Goal: Transaction & Acquisition: Subscribe to service/newsletter

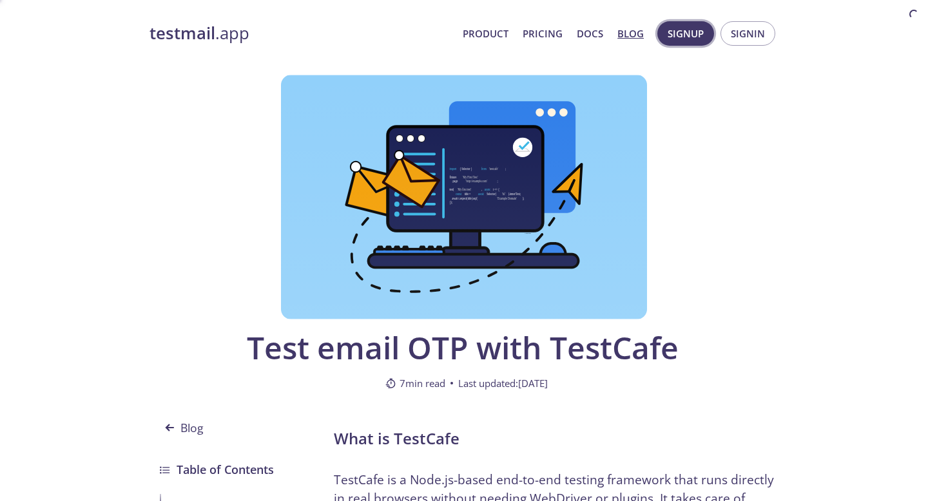
click at [686, 34] on span "Signup" at bounding box center [686, 33] width 36 height 17
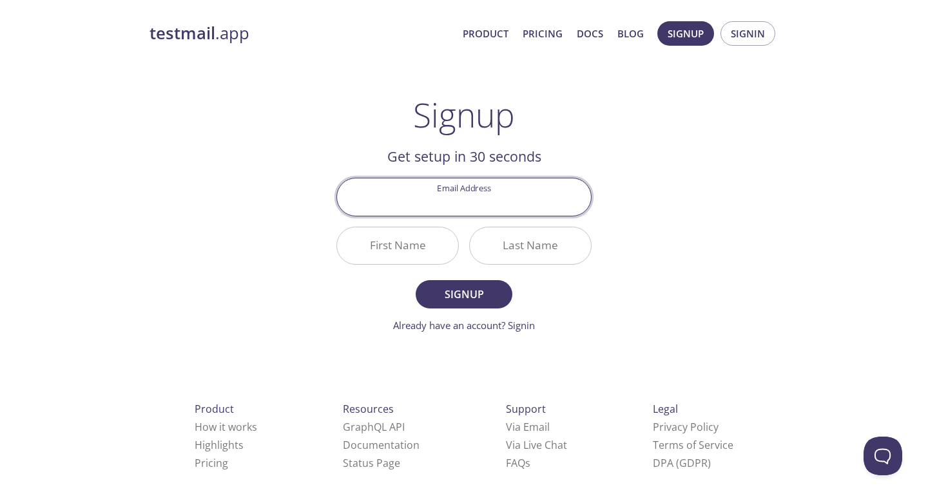
click at [505, 200] on input "Email Address" at bounding box center [464, 196] width 254 height 37
type input "[EMAIL_ADDRESS][DOMAIN_NAME]"
click at [408, 249] on input "First Name" at bounding box center [397, 245] width 121 height 37
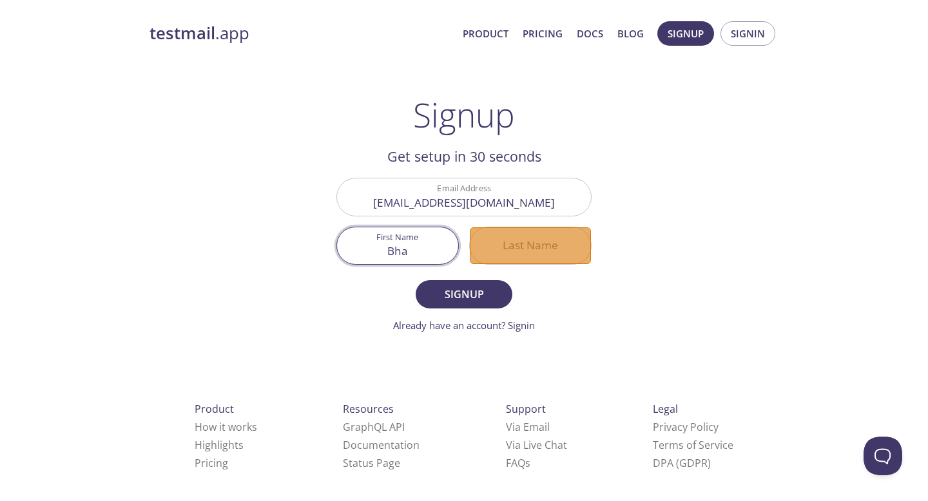
type input "Bha"
click at [532, 243] on input "Last Name" at bounding box center [530, 245] width 121 height 37
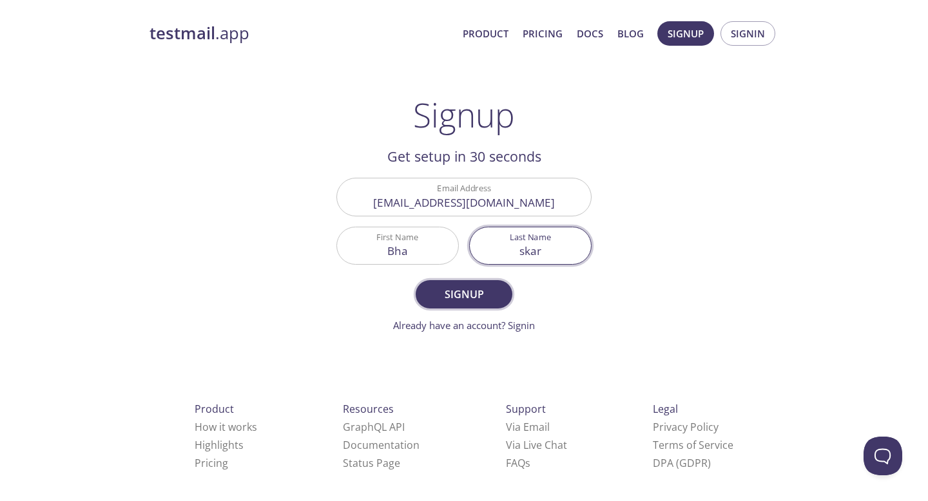
type input "skar"
click at [463, 294] on span "Signup" at bounding box center [464, 294] width 68 height 18
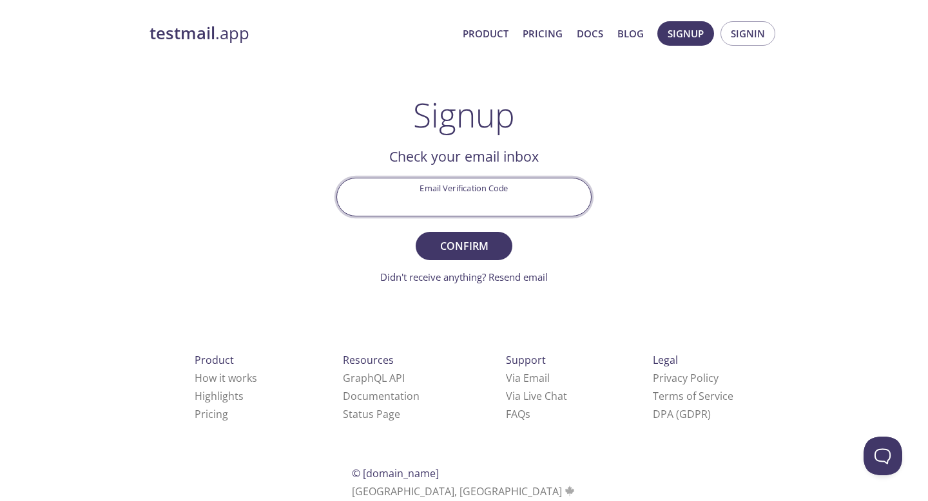
click at [435, 200] on input "Email Verification Code" at bounding box center [464, 196] width 254 height 37
type input "5R8U6KV"
click at [494, 253] on span "Confirm" at bounding box center [464, 246] width 68 height 18
